Goal: Task Accomplishment & Management: Complete application form

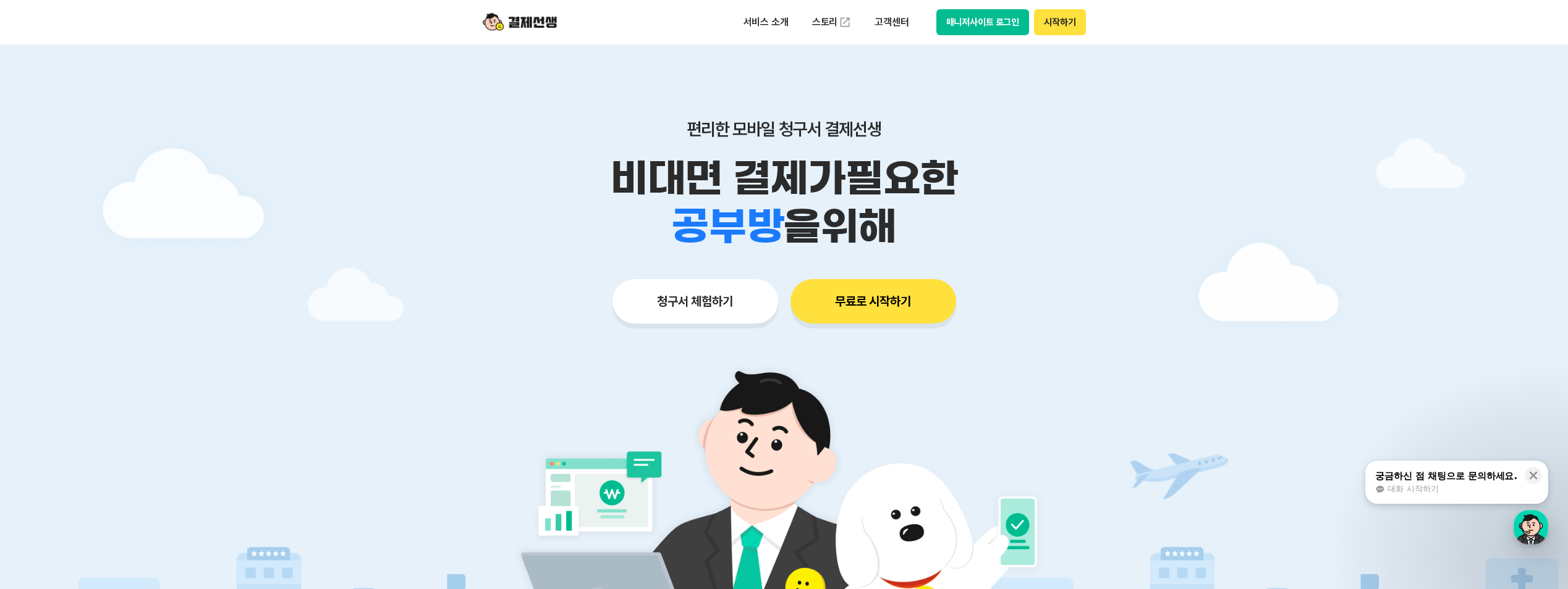
click at [1071, 23] on button "시작하기" at bounding box center [1060, 22] width 51 height 26
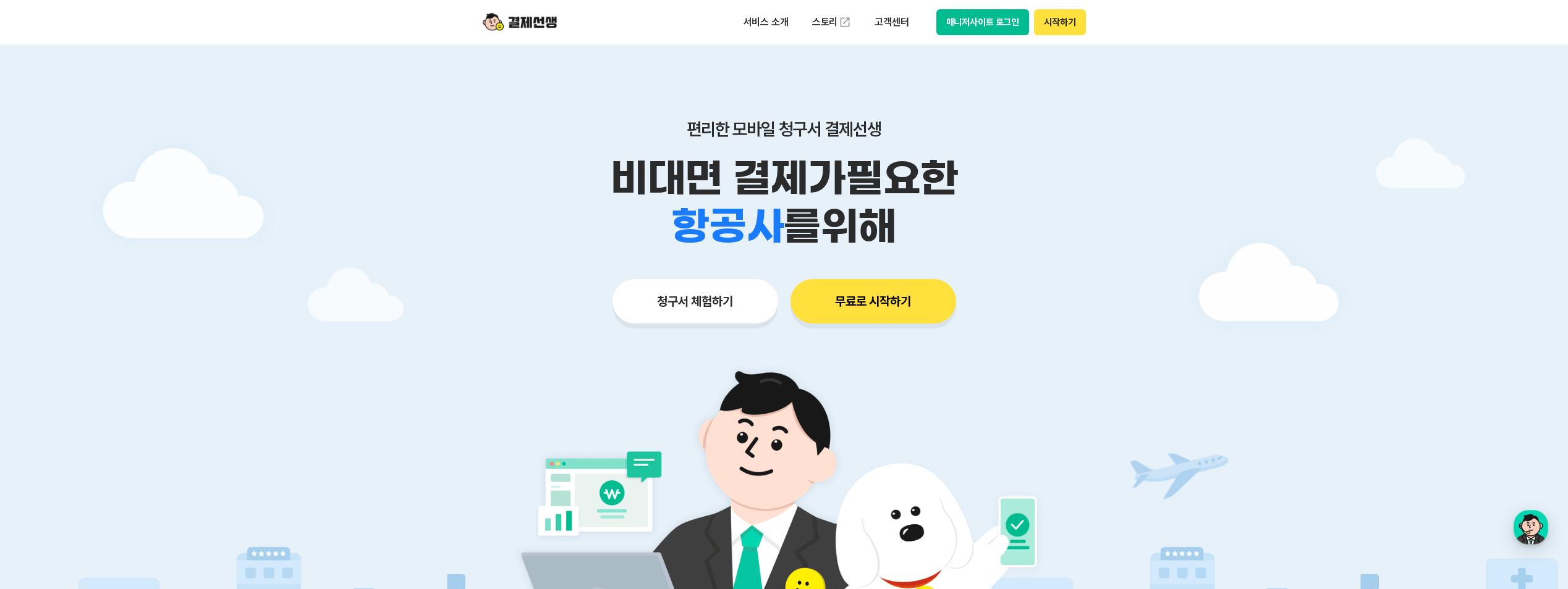
click at [718, 310] on button "청구서 체험하기" at bounding box center [696, 301] width 166 height 45
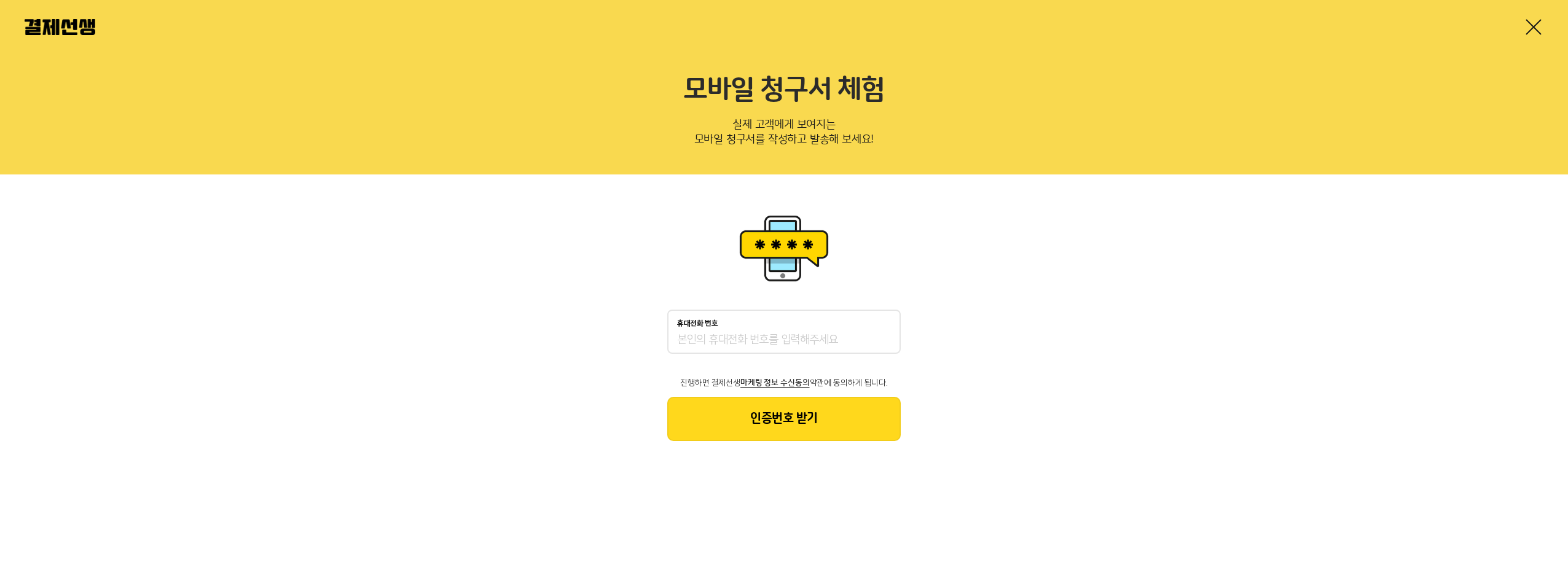
click at [755, 356] on div "휴대전화 번호 진행하면 결제선생 마케팅 정보 수신동의 약관에 동의하게 됩니다. 인증번호 받기" at bounding box center [783, 375] width 233 height 132
click at [770, 338] on input "휴대전화 번호" at bounding box center [783, 340] width 214 height 15
type input "01099926599"
click at [780, 417] on button "인증번호 받기" at bounding box center [783, 419] width 233 height 44
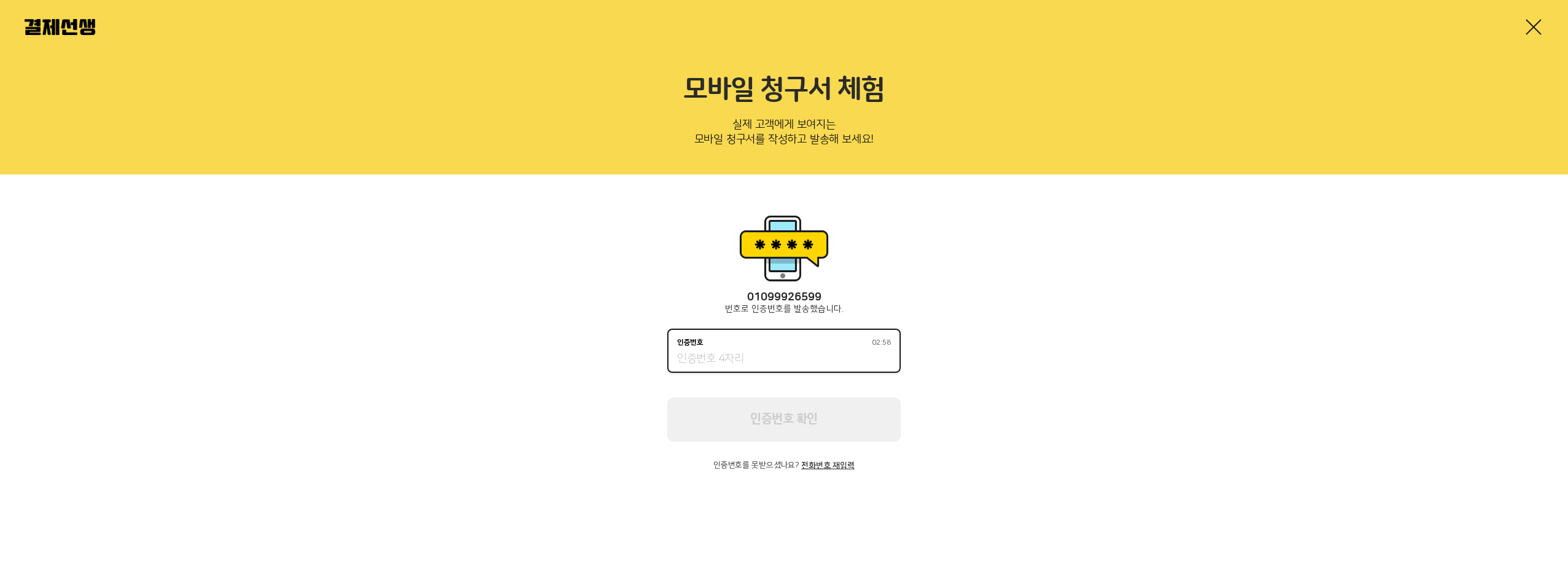
click at [753, 361] on input "인증번호 02:58" at bounding box center [783, 359] width 214 height 15
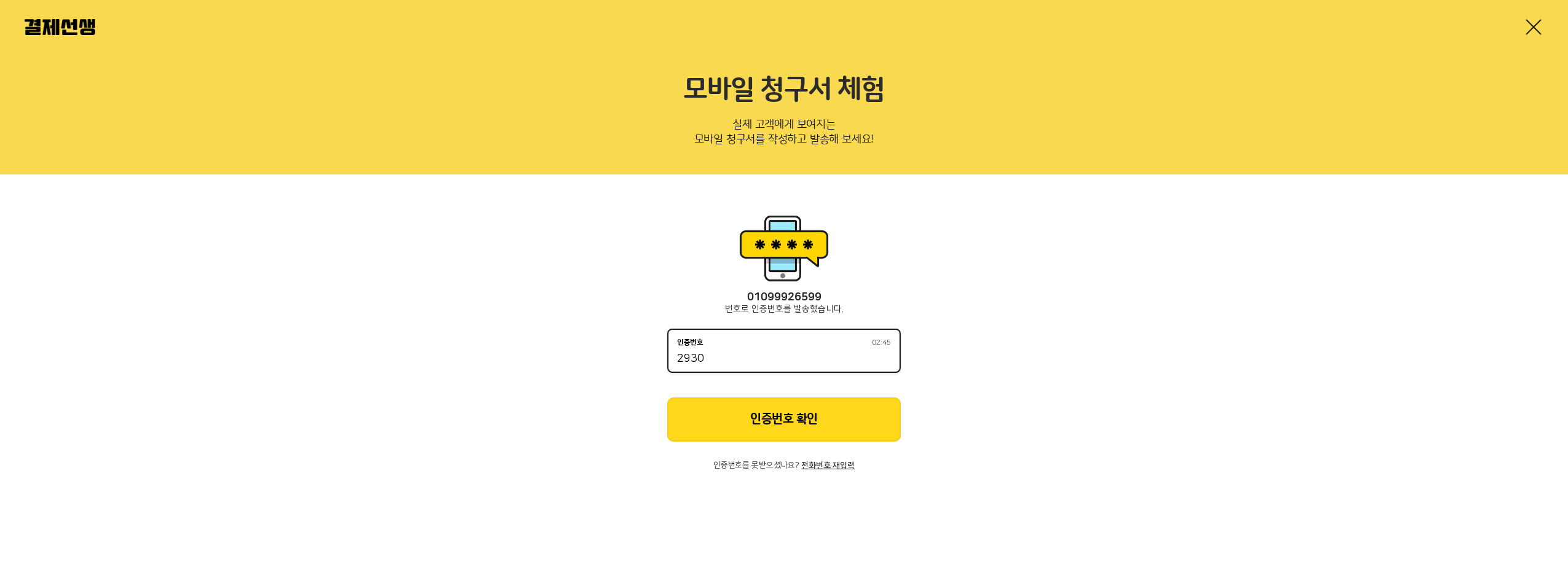
type input "2930"
click at [814, 412] on button "인증번호 확인" at bounding box center [783, 420] width 233 height 44
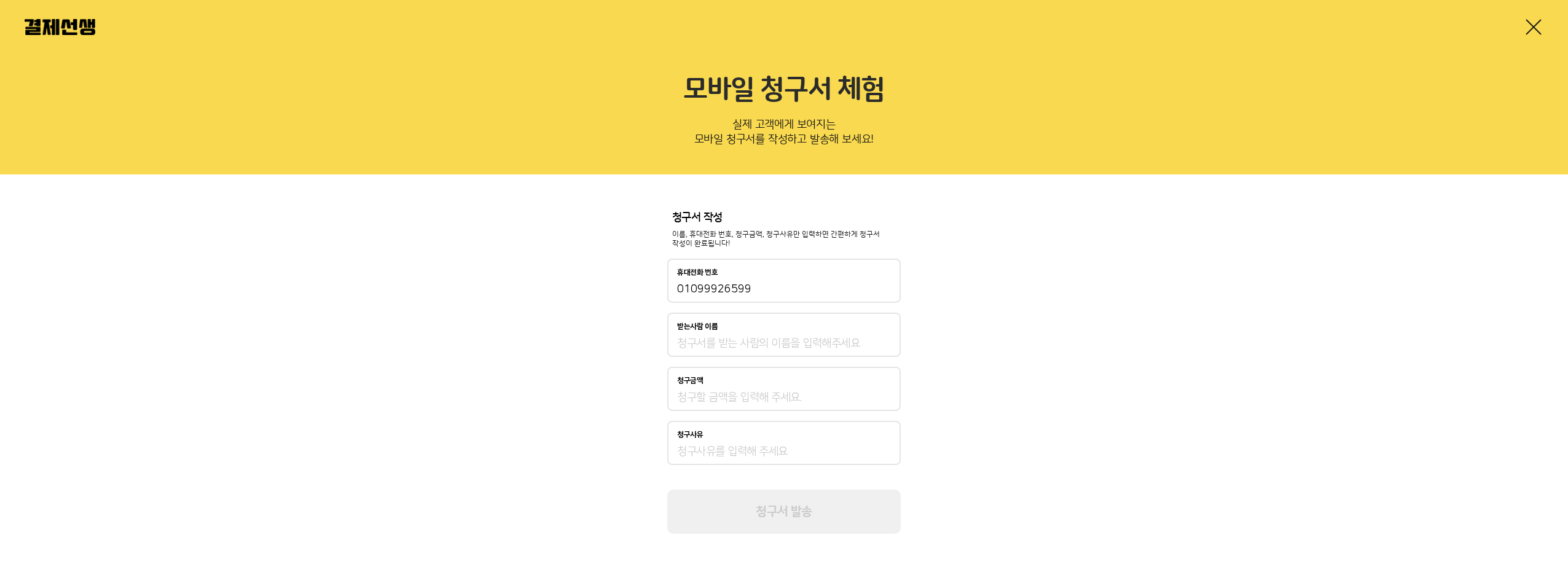
click at [1041, 394] on div "청구서 작성 이름, 휴대전화 번호, 청구금액, 청구사유만 입력하면 간편하게 청구서 작성이 완료됩니다! 휴대전화 번호 [PHONE_NUMBER]…" at bounding box center [784, 373] width 1568 height 397
